Goal: Entertainment & Leisure: Consume media (video, audio)

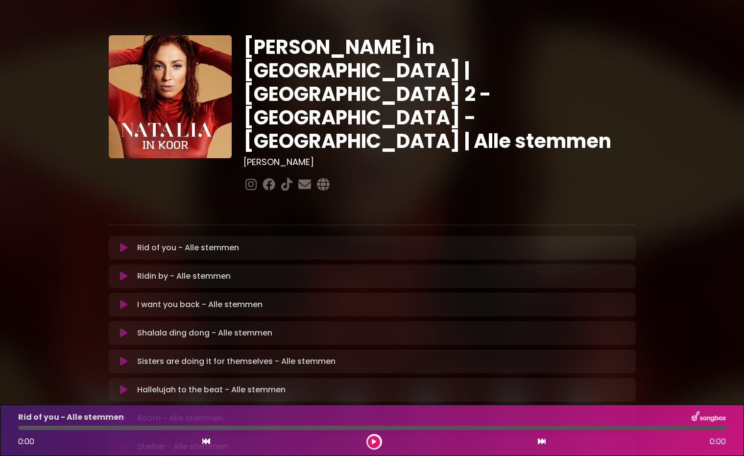
click at [125, 243] on icon at bounding box center [123, 248] width 7 height 10
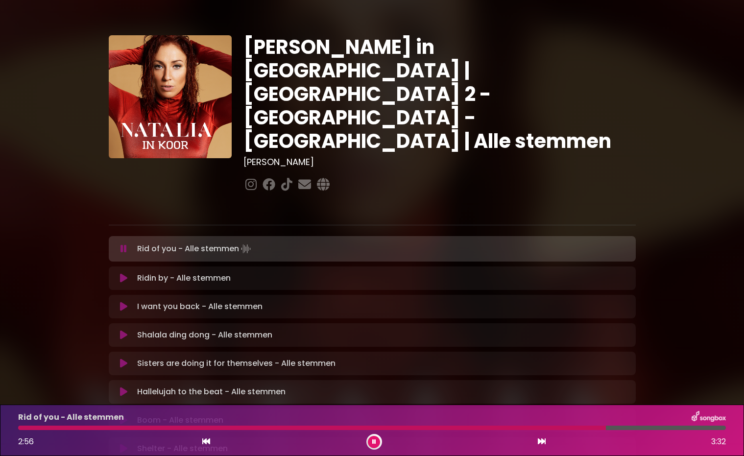
click at [484, 429] on div at bounding box center [312, 428] width 588 height 4
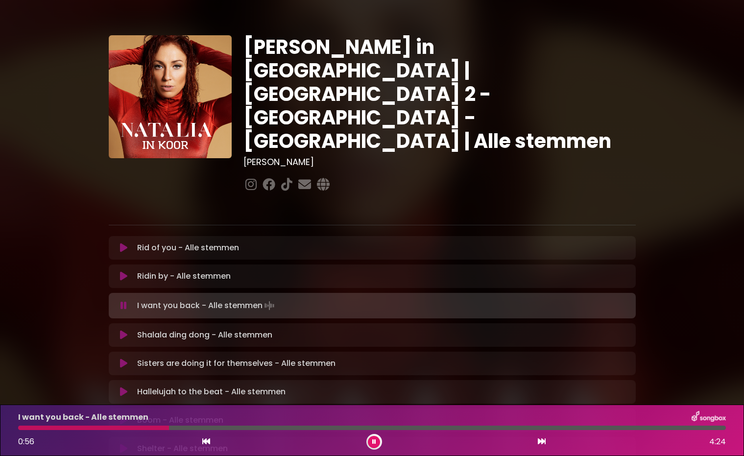
click at [111, 427] on div at bounding box center [93, 428] width 151 height 4
click at [376, 443] on icon at bounding box center [374, 442] width 4 height 6
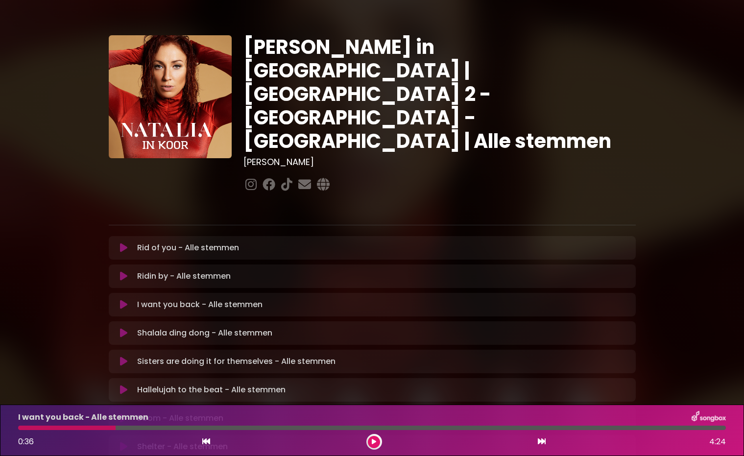
click at [374, 442] on icon at bounding box center [374, 442] width 4 height 6
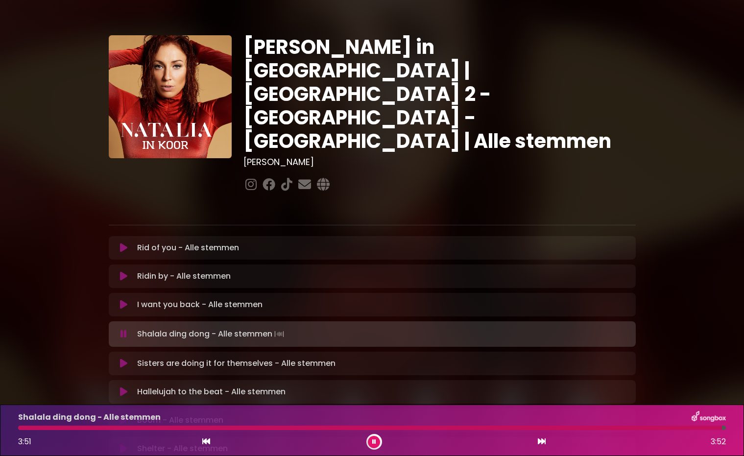
click at [374, 440] on icon at bounding box center [374, 442] width 4 height 6
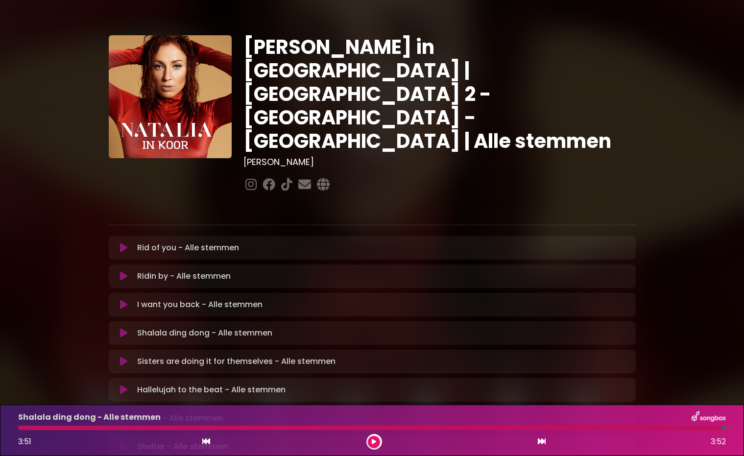
scroll to position [0, 0]
click at [372, 442] on icon at bounding box center [374, 442] width 4 height 6
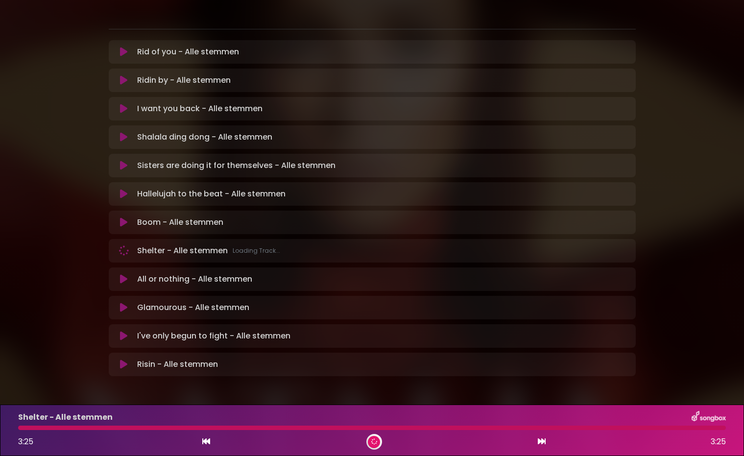
scroll to position [194, 0]
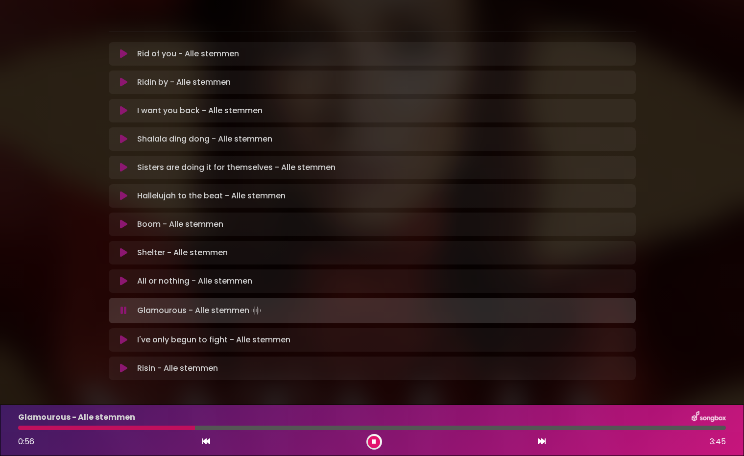
click at [150, 429] on div at bounding box center [106, 428] width 177 height 4
click at [575, 427] on div at bounding box center [372, 428] width 708 height 4
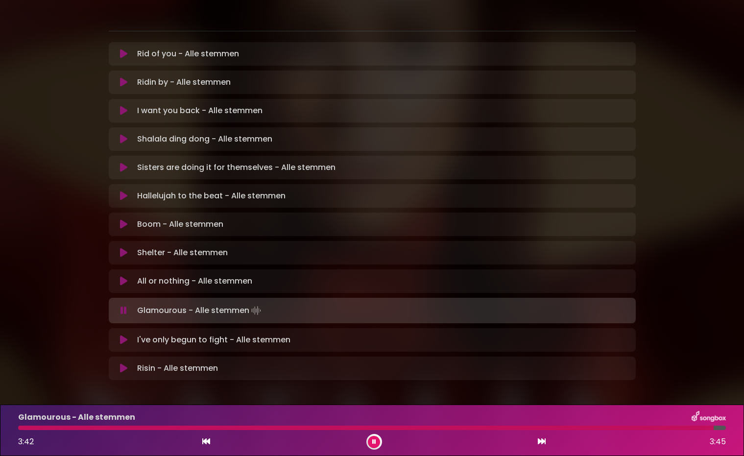
click at [124, 335] on icon at bounding box center [123, 340] width 7 height 10
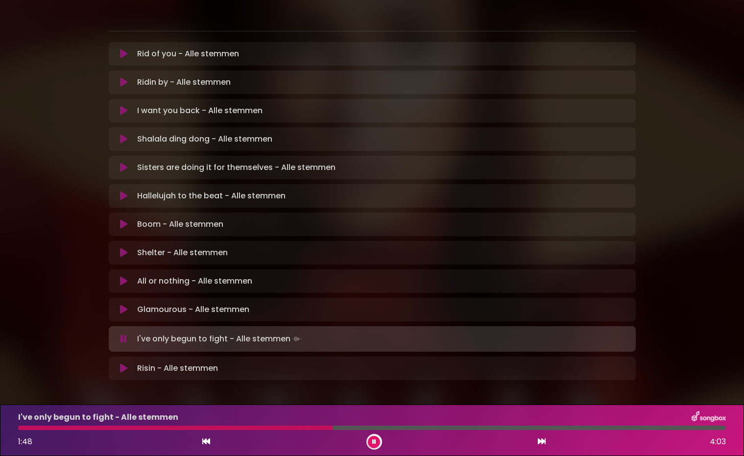
scroll to position [196, 0]
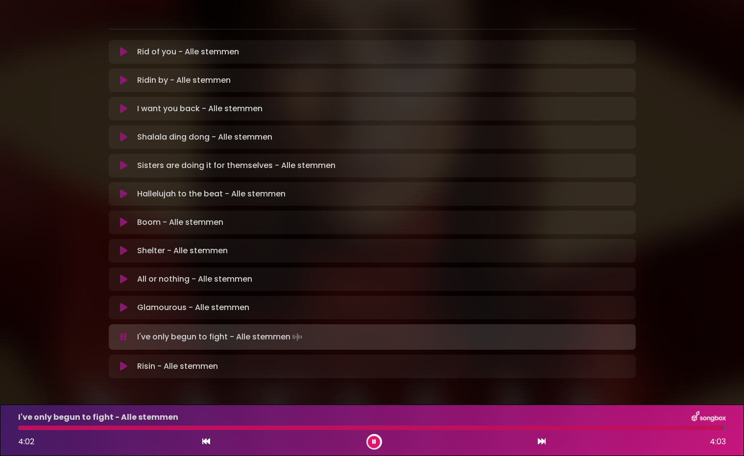
click at [540, 429] on div at bounding box center [371, 428] width 706 height 4
click at [562, 430] on div at bounding box center [372, 428] width 708 height 4
click at [126, 362] on icon at bounding box center [123, 367] width 7 height 10
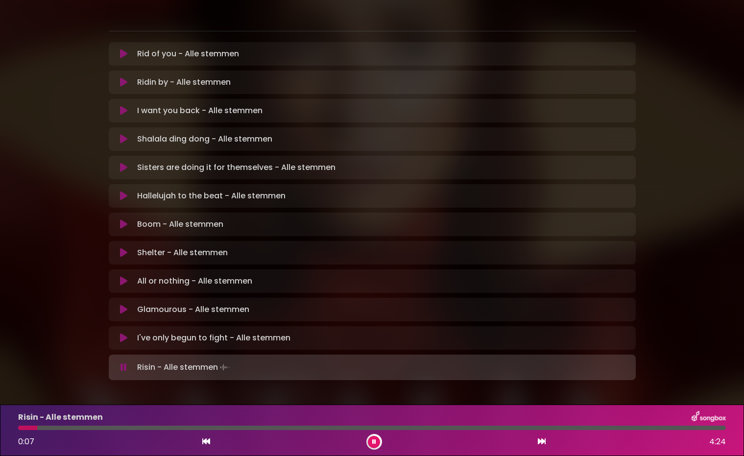
click at [120, 428] on div at bounding box center [372, 428] width 708 height 4
click at [155, 426] on div at bounding box center [372, 428] width 708 height 4
